Goal: Transaction & Acquisition: Purchase product/service

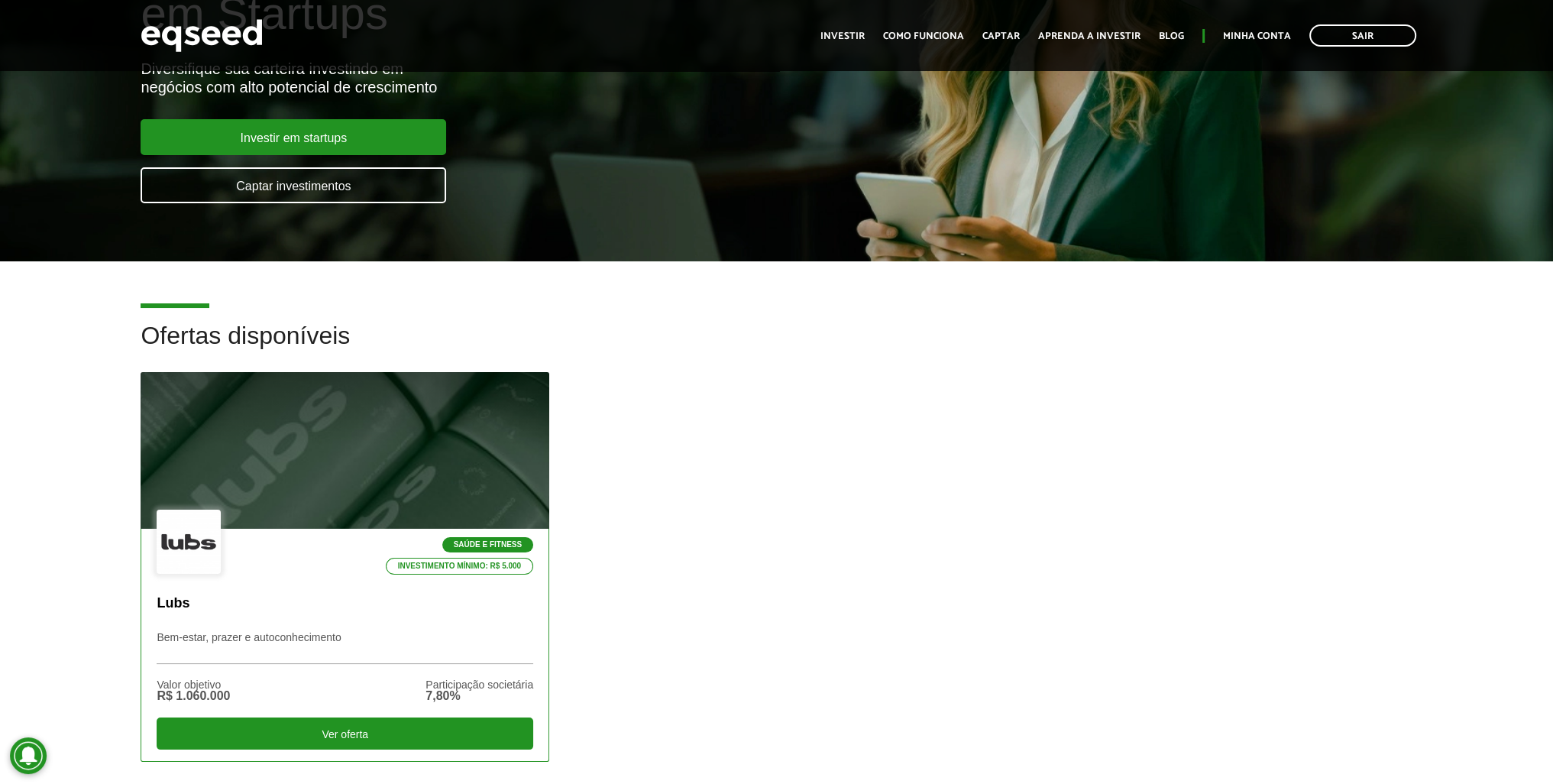
scroll to position [306, 0]
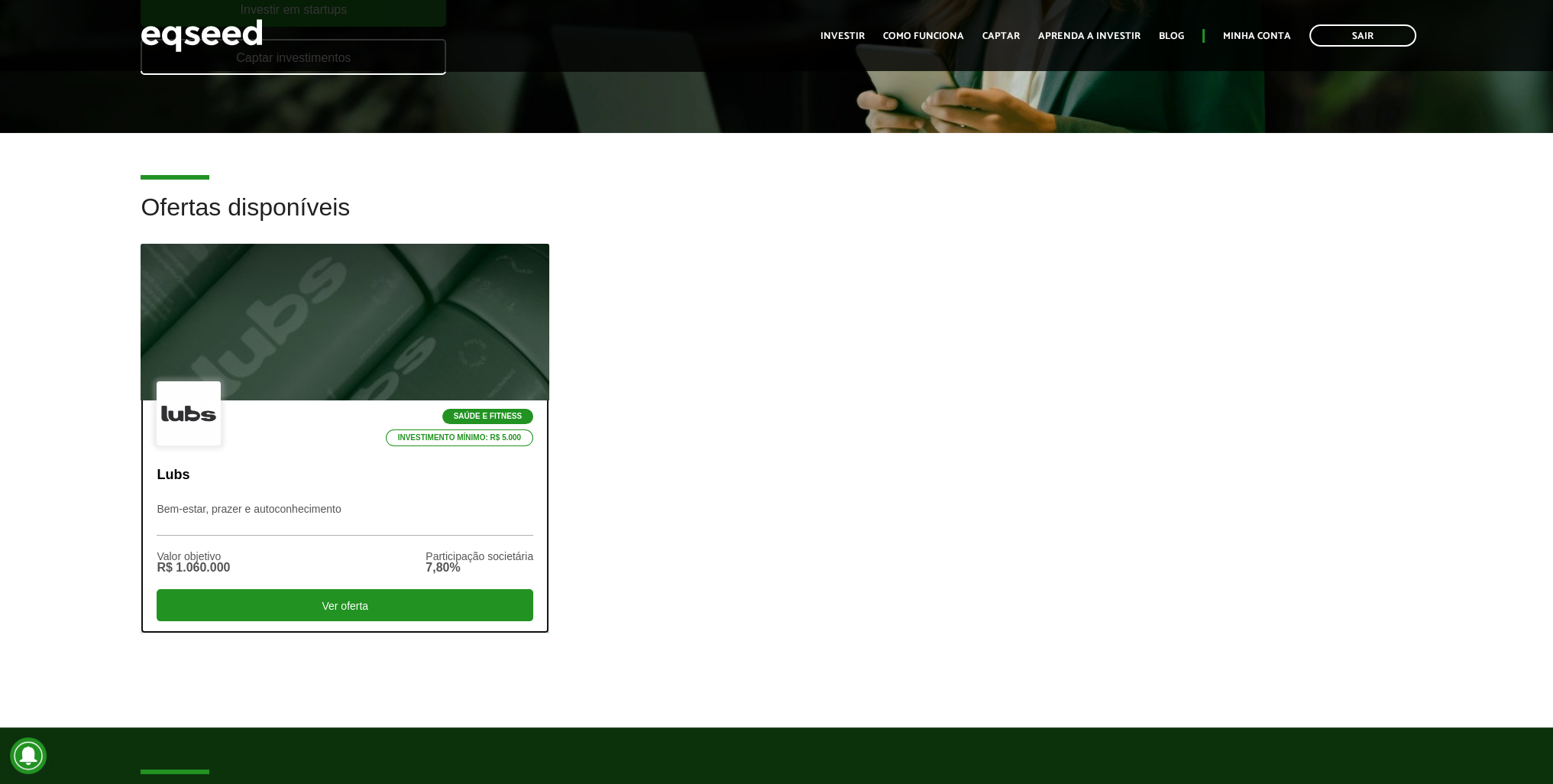
click at [406, 364] on div at bounding box center [345, 322] width 491 height 188
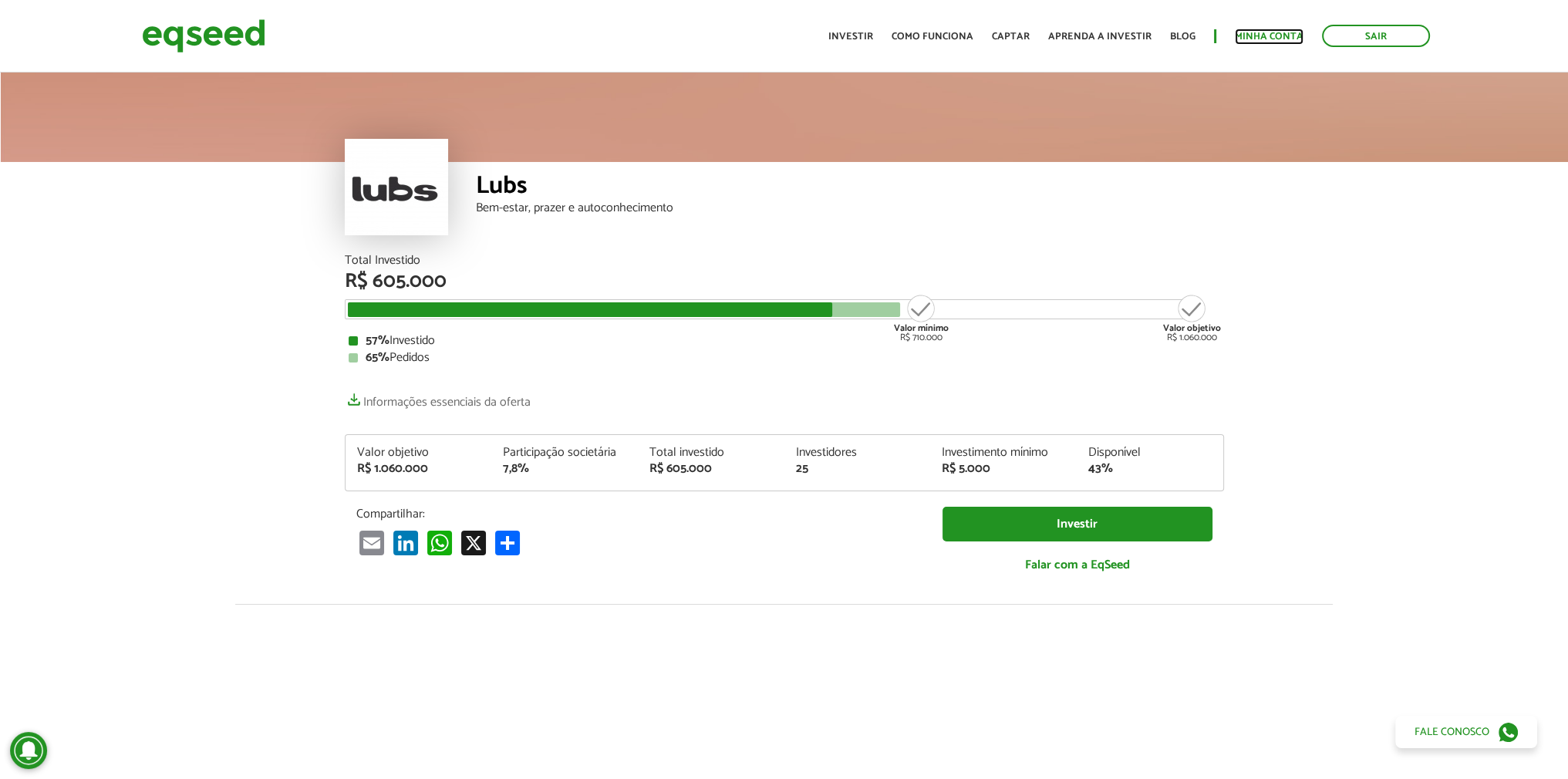
click at [1263, 34] on link "Minha conta" at bounding box center [1269, 36] width 68 height 10
